Goal: Communication & Community: Answer question/provide support

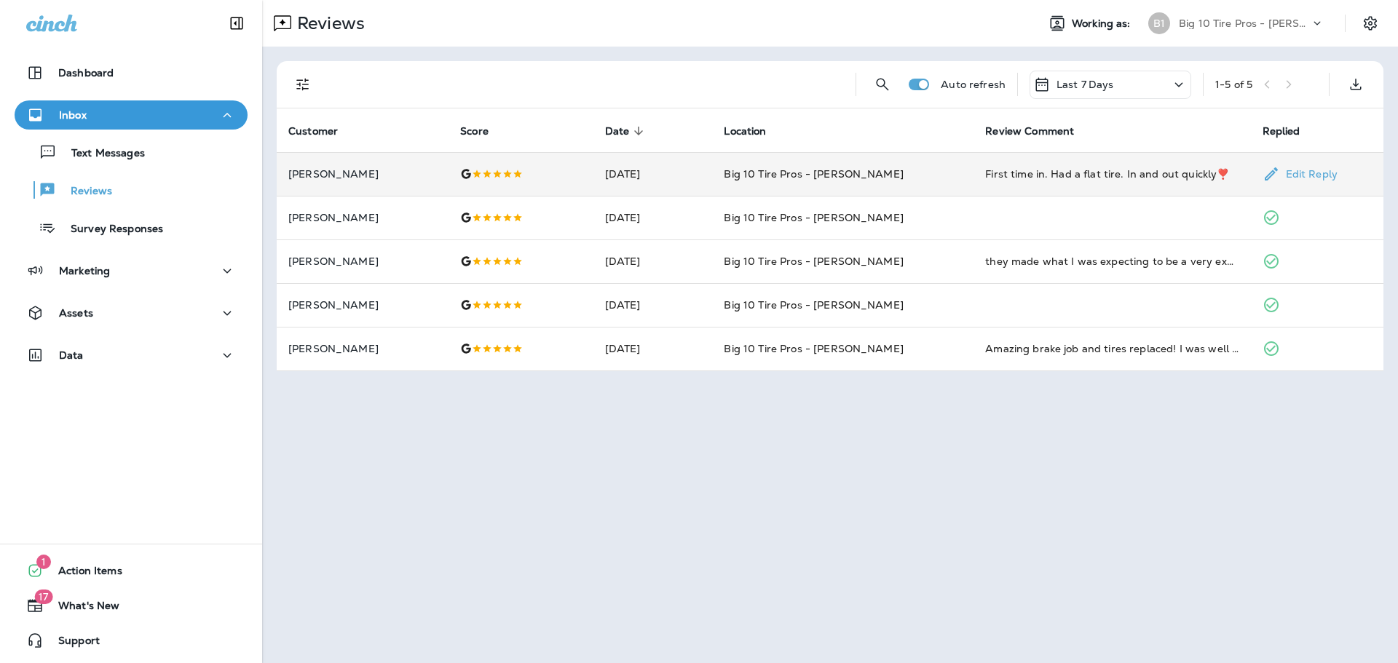
click at [1074, 176] on div "First time in. Had a flat tire. In and out quickly❣️" at bounding box center [1111, 174] width 253 height 15
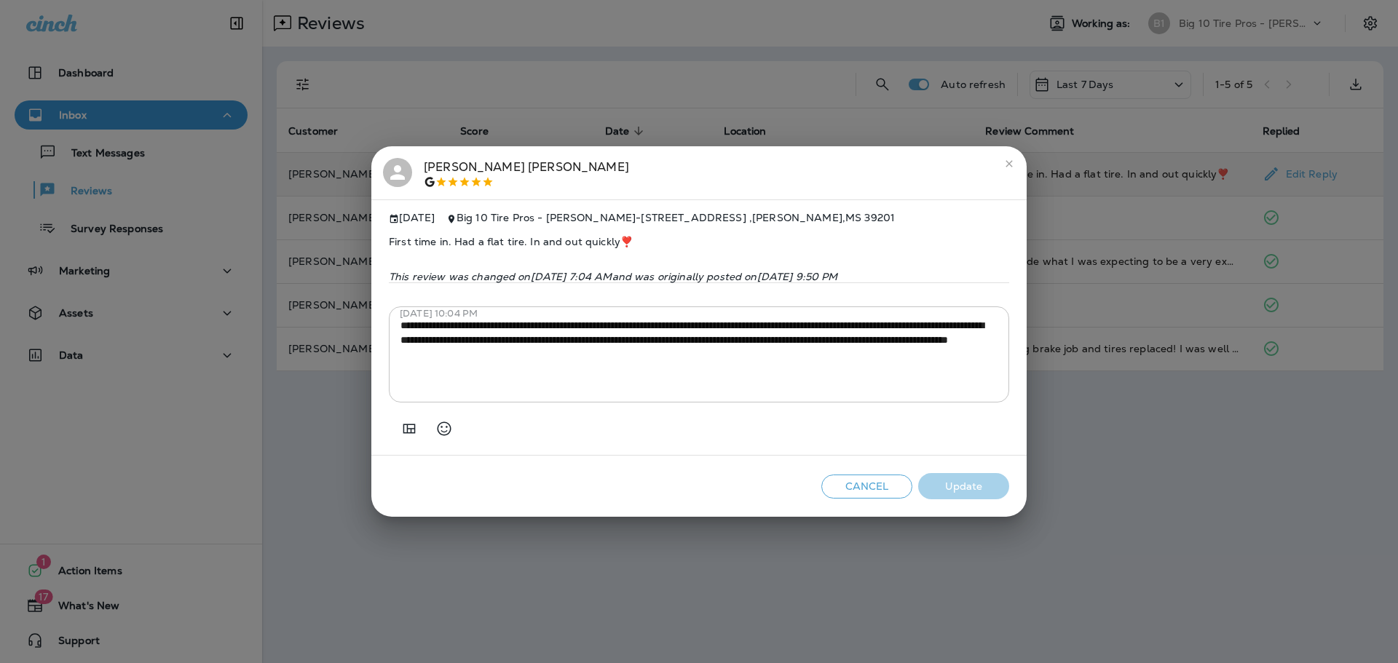
click at [1007, 158] on icon "close" at bounding box center [1009, 164] width 12 height 12
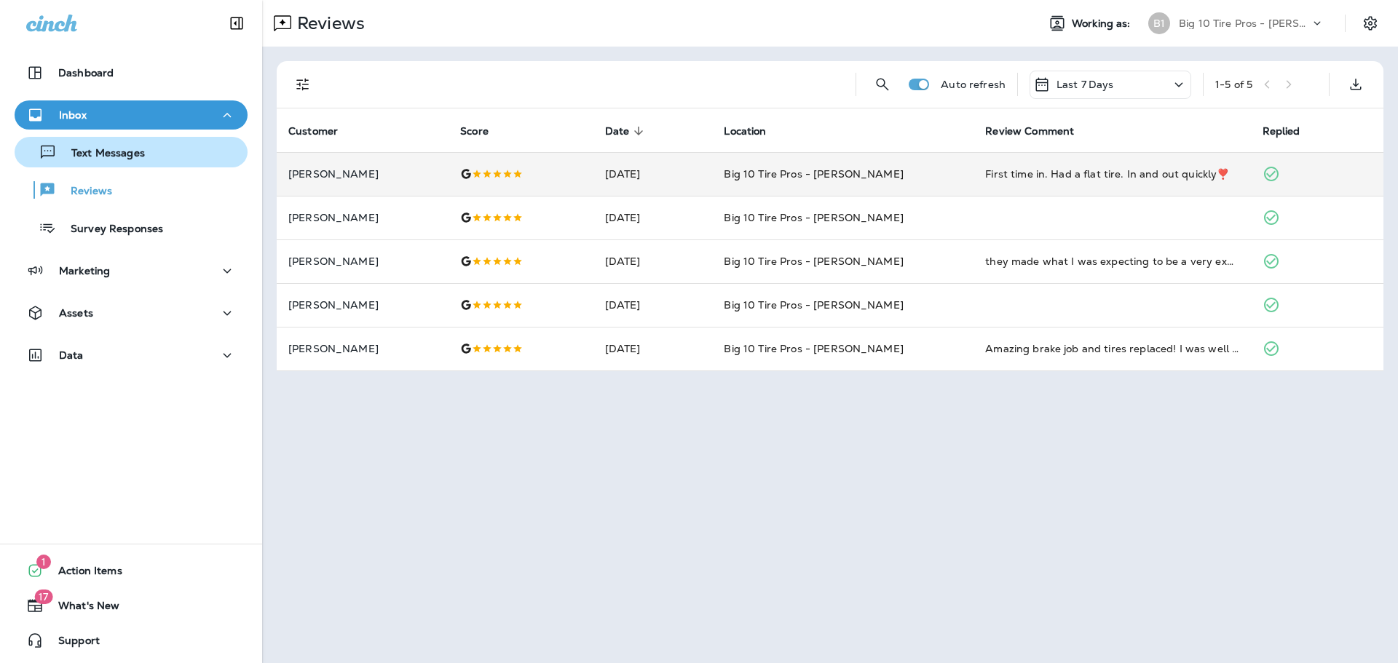
click at [103, 153] on p "Text Messages" at bounding box center [101, 154] width 88 height 14
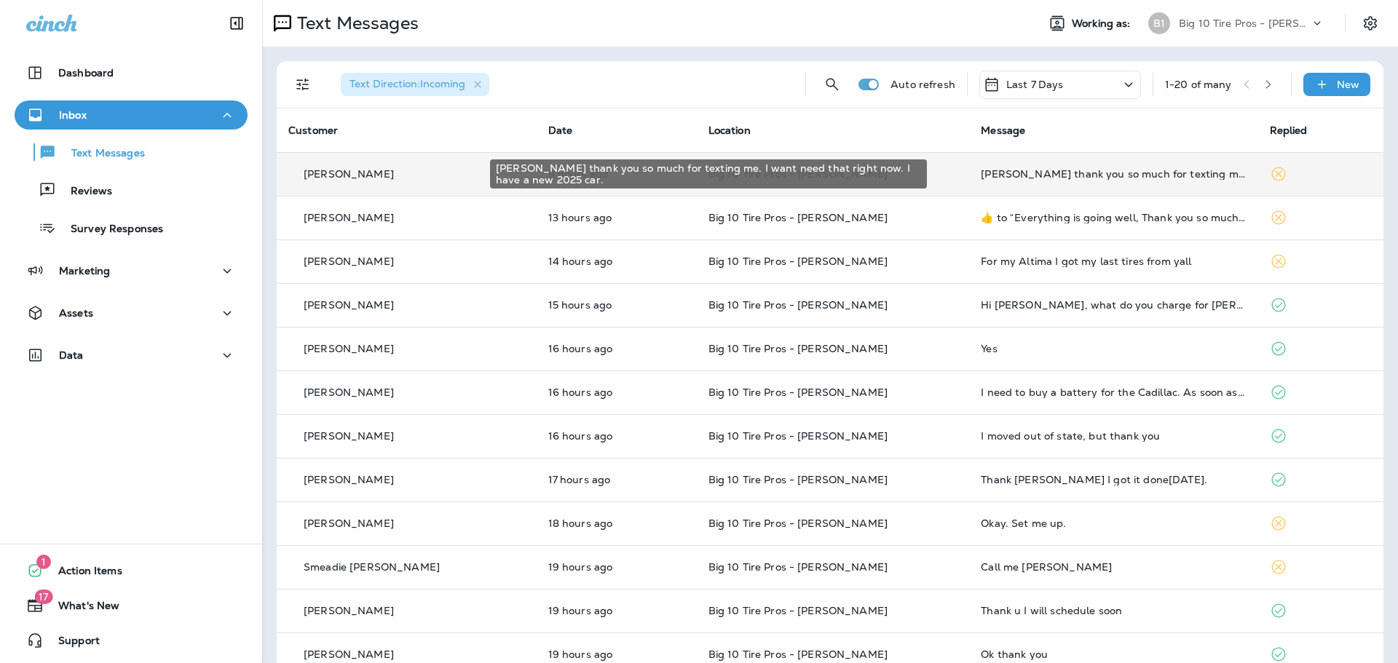
click at [1104, 173] on div "[PERSON_NAME] thank you so much for texting me. I want need that right now. I h…" at bounding box center [1113, 174] width 265 height 12
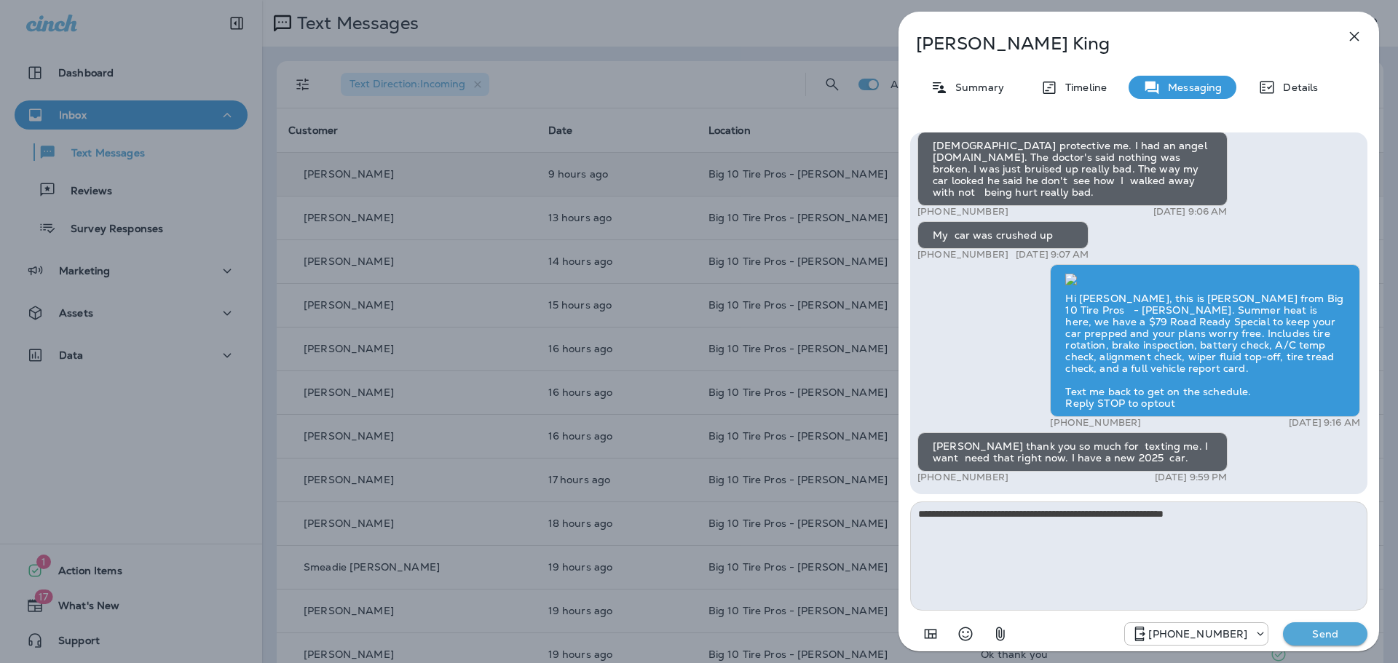
type textarea "**********"
click at [1312, 632] on p "Send" at bounding box center [1324, 634] width 61 height 13
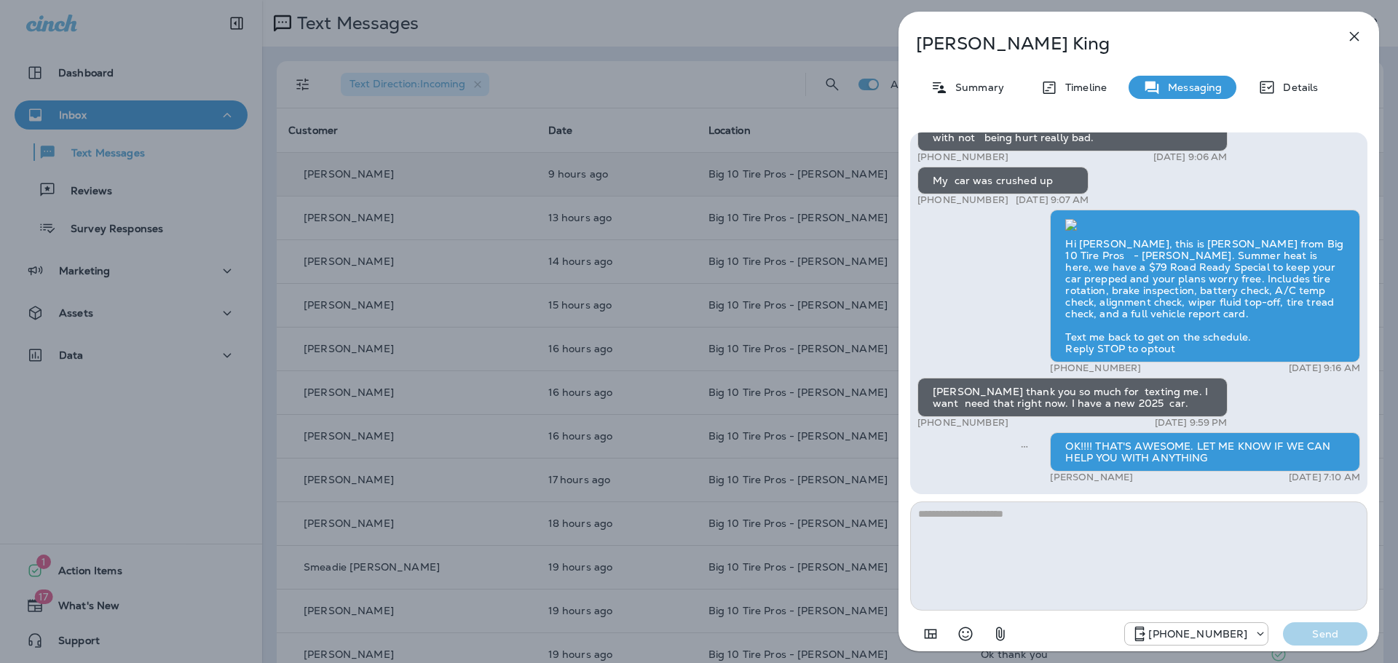
click at [1357, 36] on icon "button" at bounding box center [1353, 36] width 17 height 17
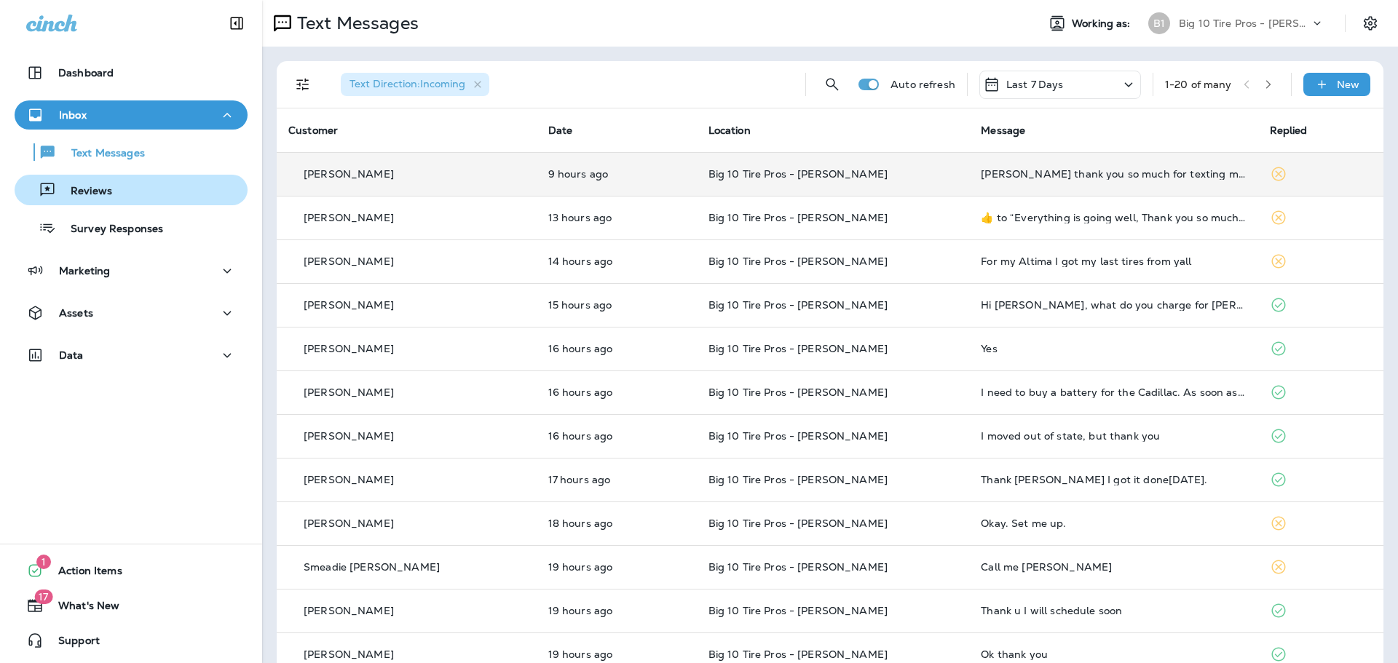
click at [106, 194] on p "Reviews" at bounding box center [84, 192] width 56 height 14
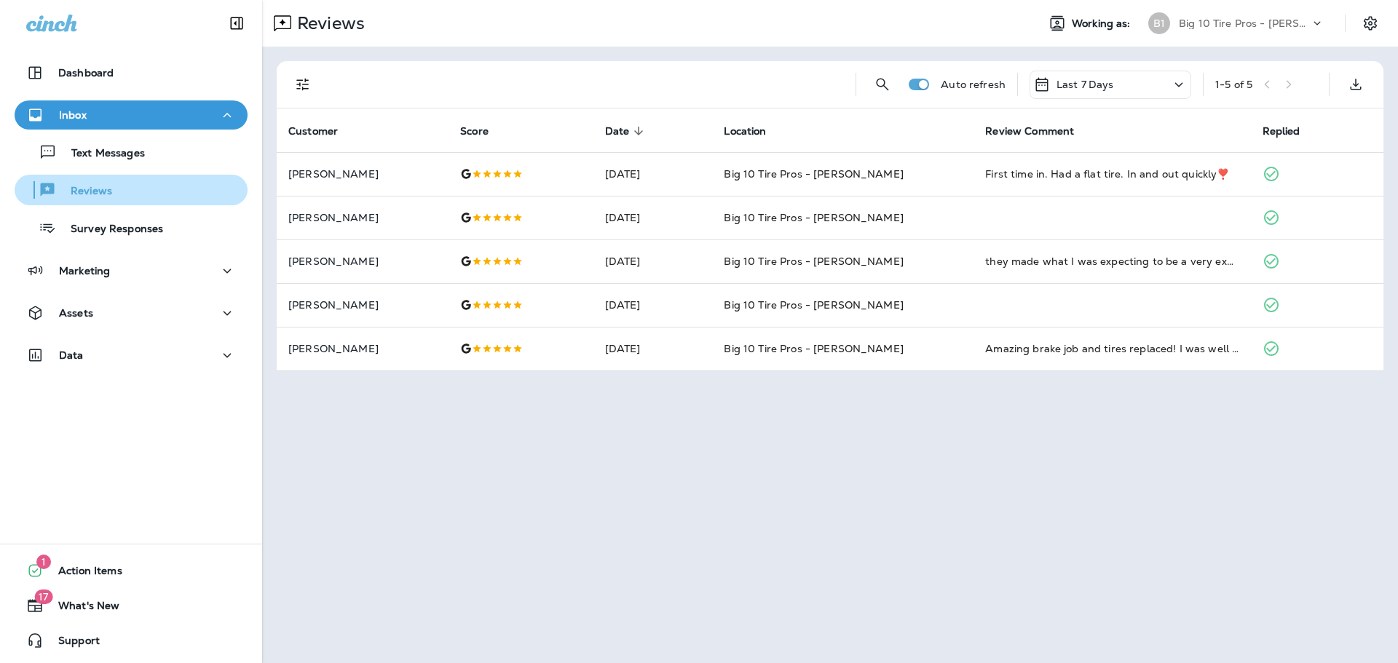
click at [93, 192] on p "Reviews" at bounding box center [84, 192] width 56 height 14
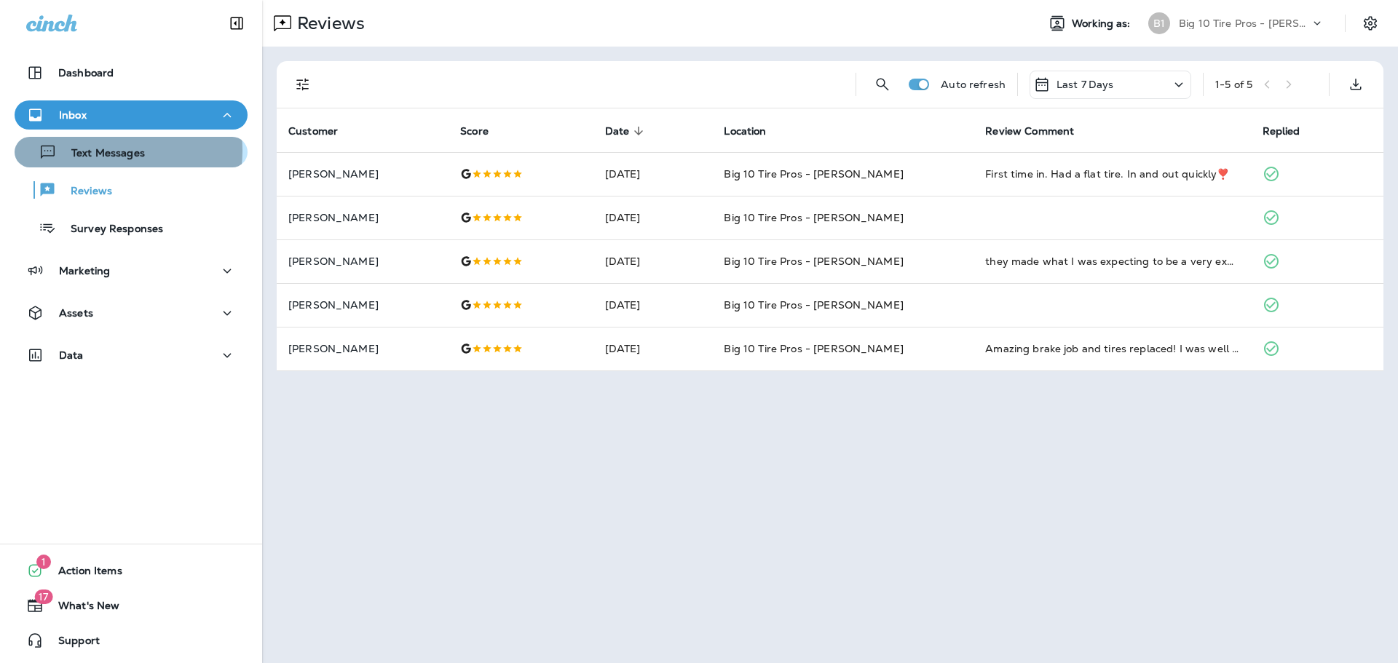
click at [114, 150] on p "Text Messages" at bounding box center [101, 154] width 88 height 14
